Goal: Task Accomplishment & Management: Manage account settings

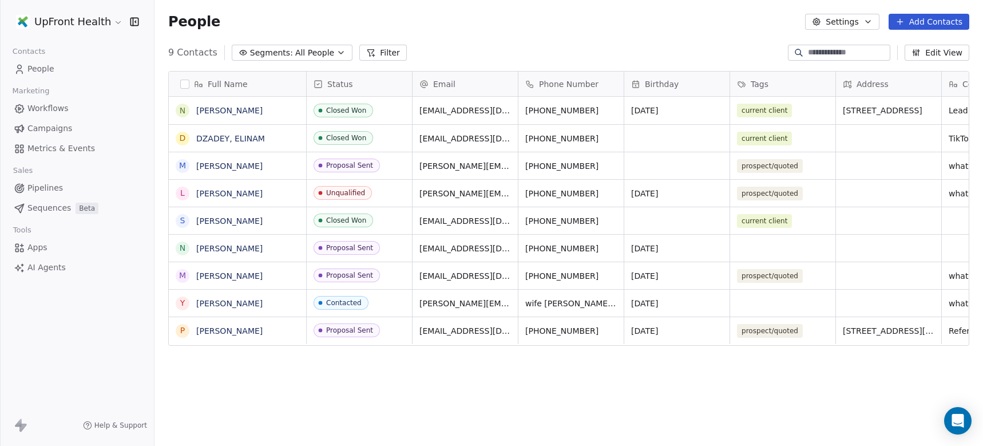
scroll to position [383, 820]
